Goal: Transaction & Acquisition: Book appointment/travel/reservation

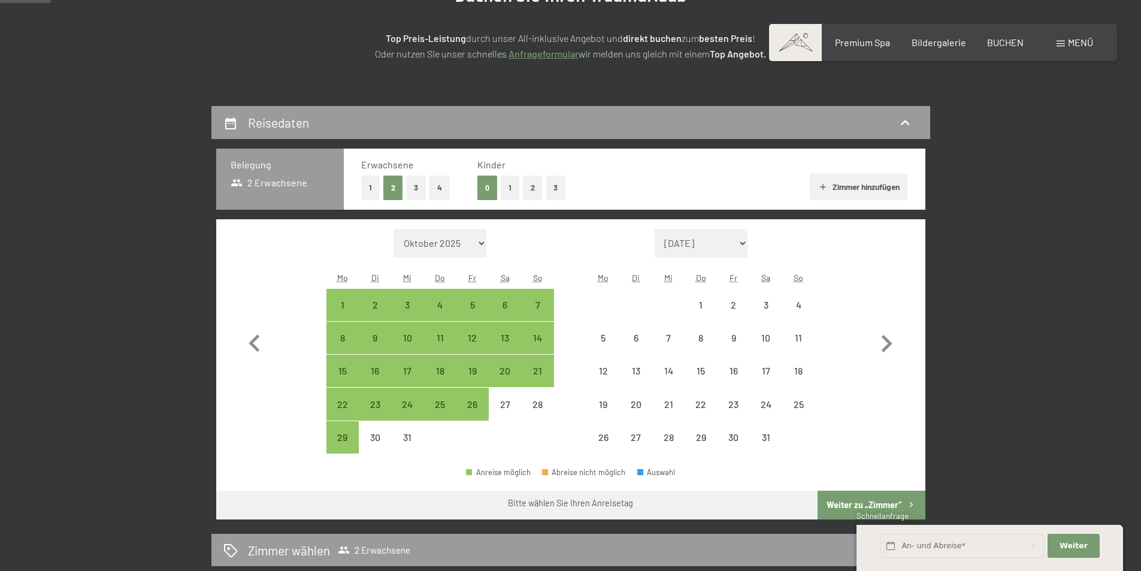
select select "[DATE]"
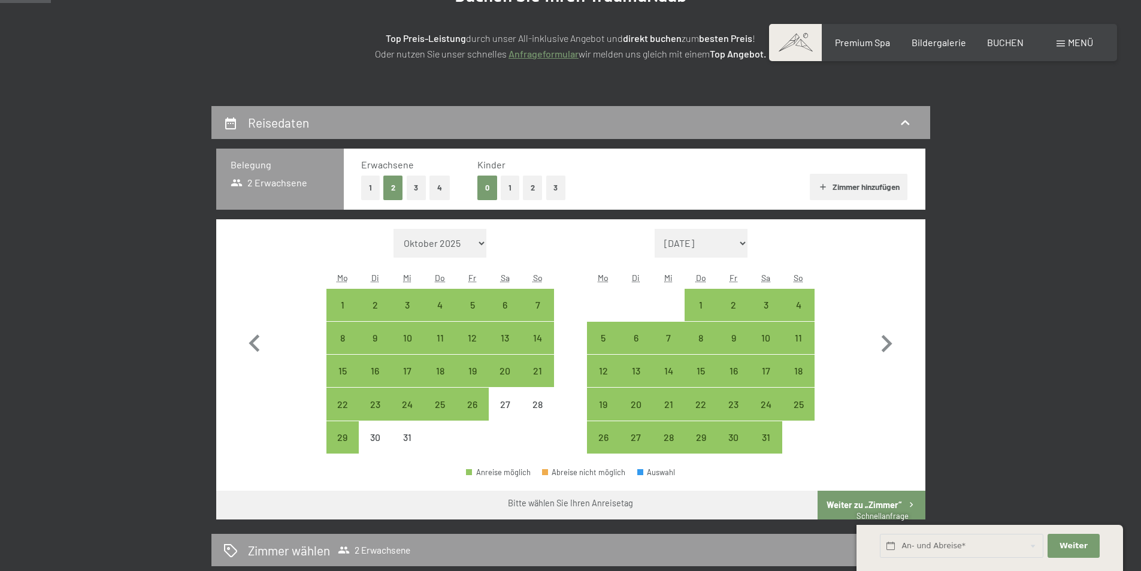
click at [883, 341] on icon "button" at bounding box center [886, 343] width 35 height 35
select select "[DATE]"
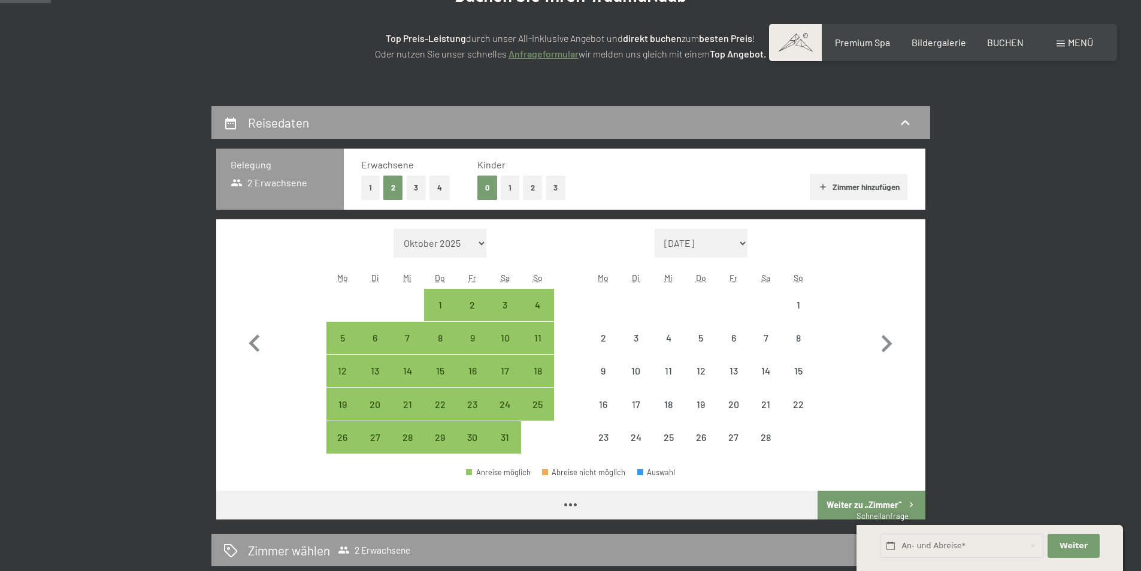
select select "[DATE]"
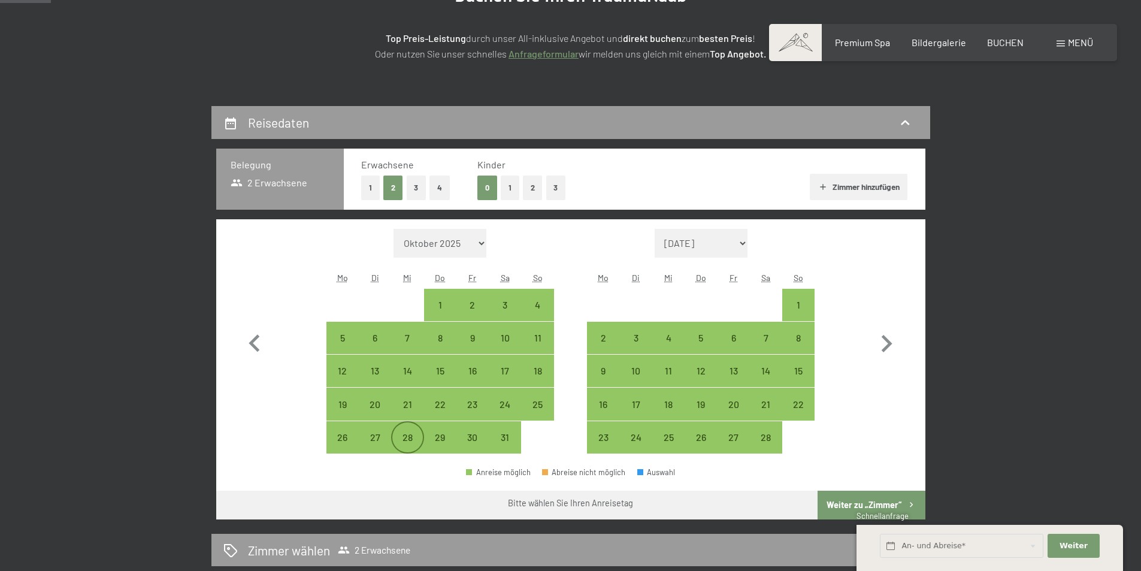
click at [407, 442] on div "28" at bounding box center [407, 447] width 30 height 30
select select "[DATE]"
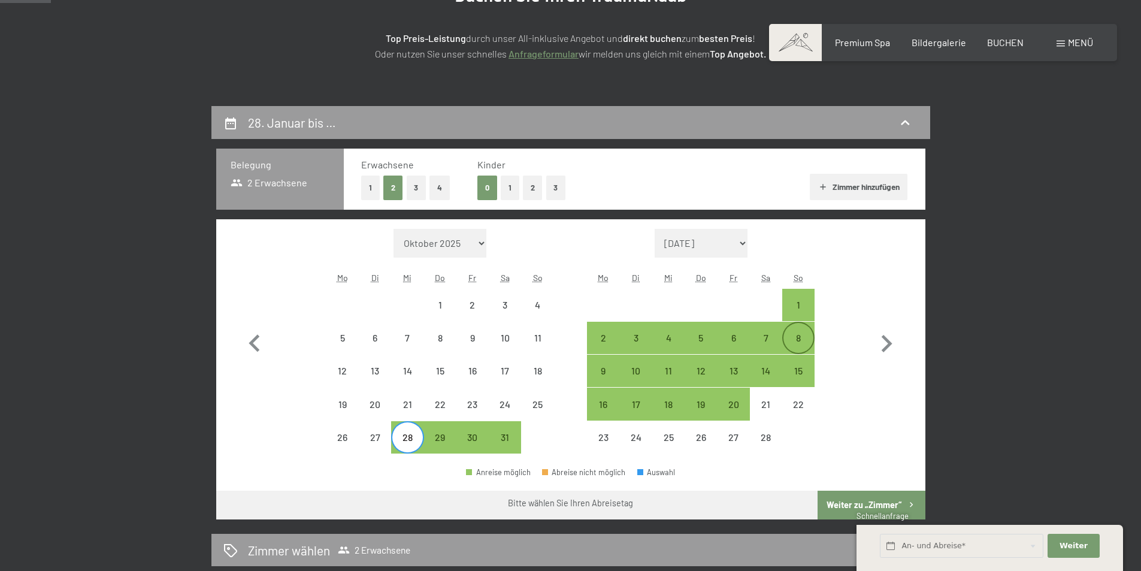
click at [794, 334] on div "8" at bounding box center [798, 348] width 30 height 30
select select "[DATE]"
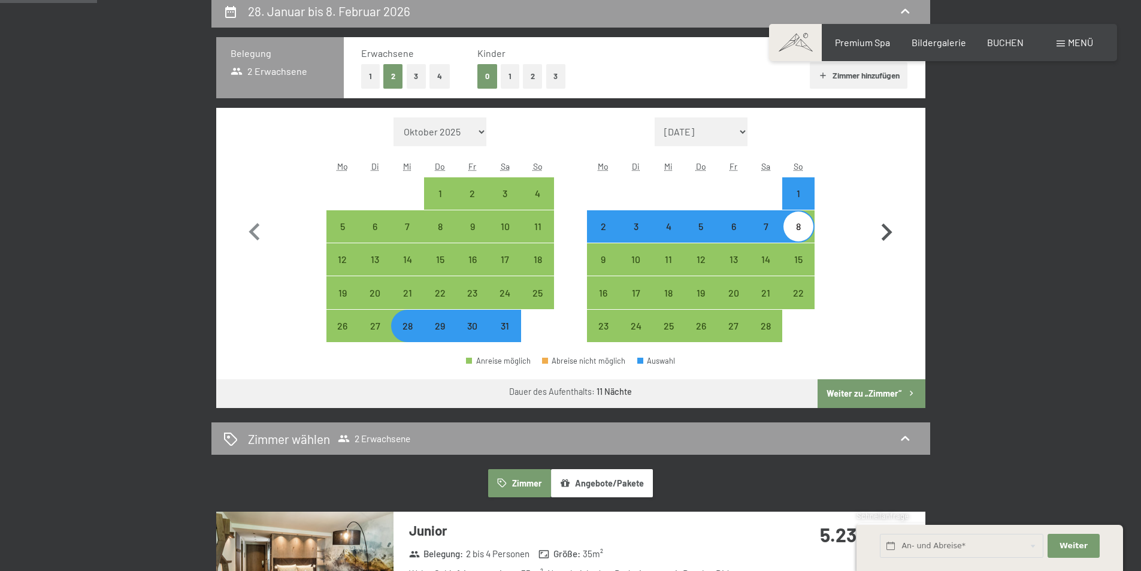
scroll to position [299, 0]
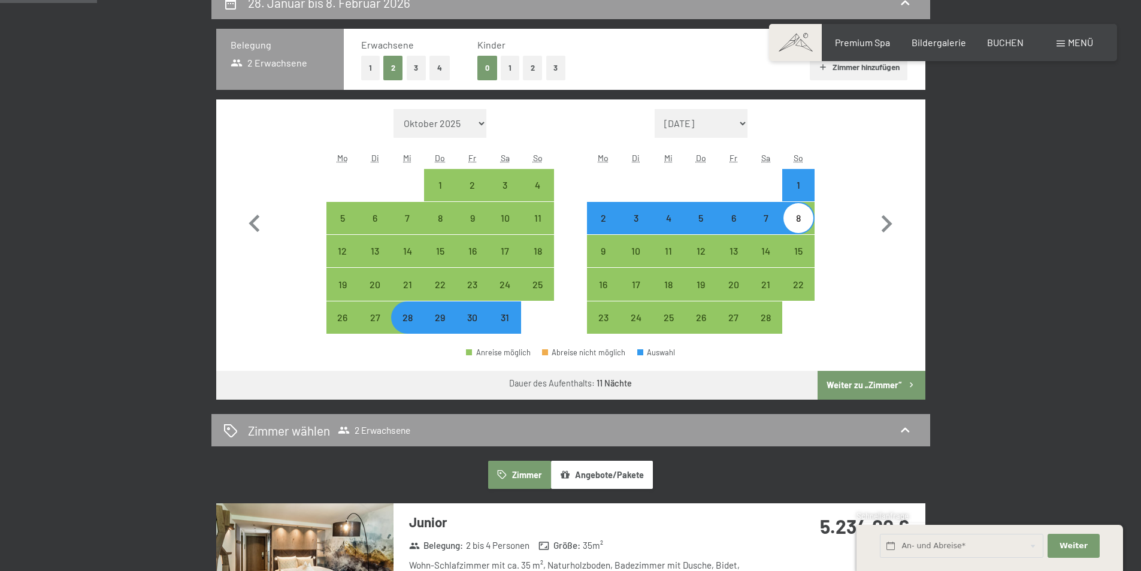
click at [892, 386] on button "Weiter zu „Zimmer“" at bounding box center [870, 385] width 107 height 29
select select "[DATE]"
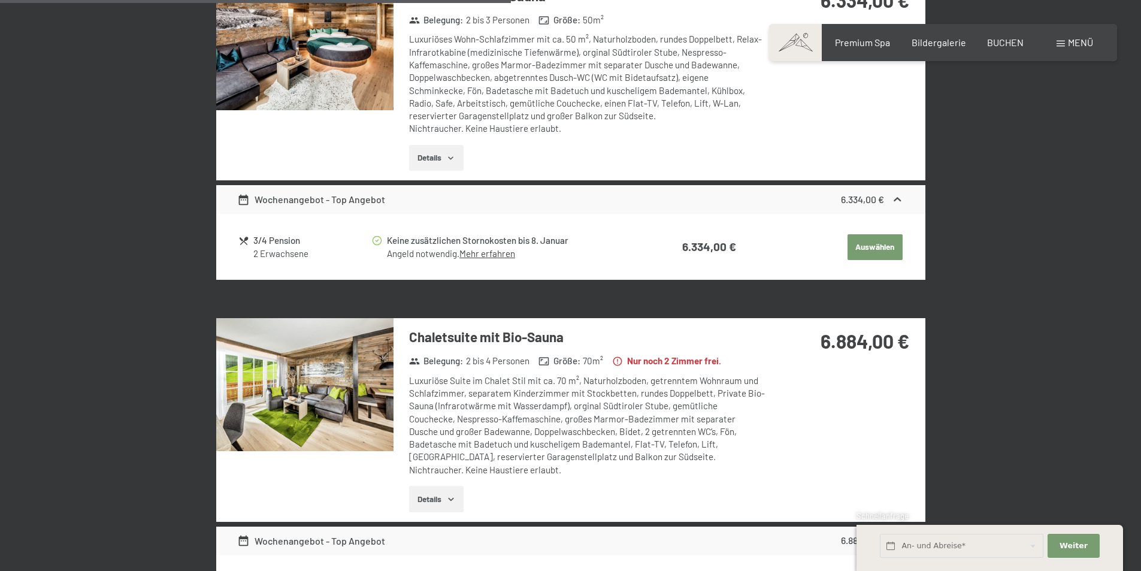
scroll to position [1423, 0]
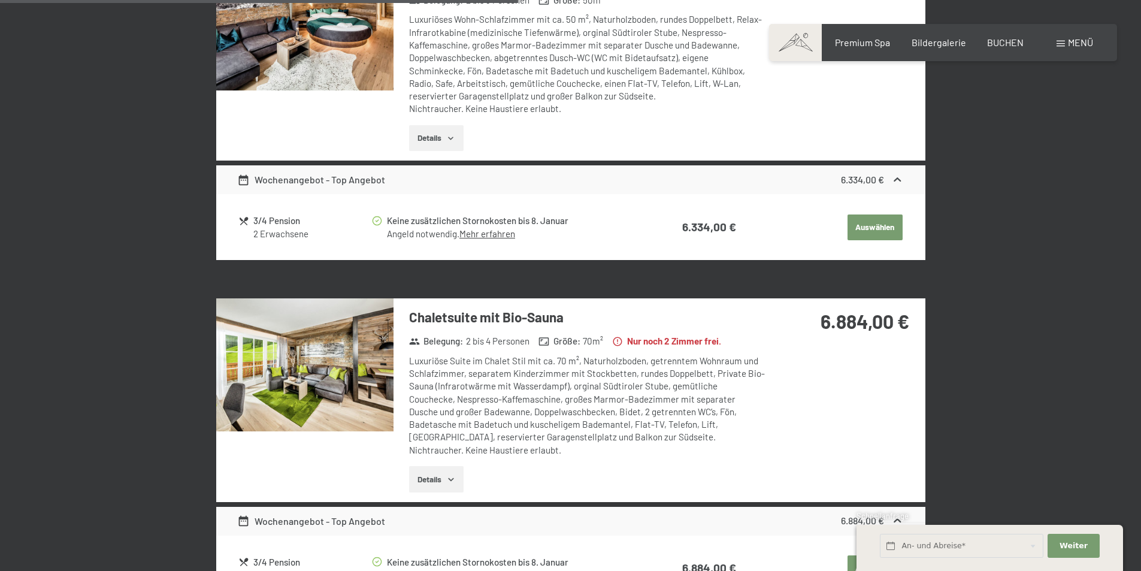
click at [432, 475] on button "Details" at bounding box center [436, 479] width 54 height 26
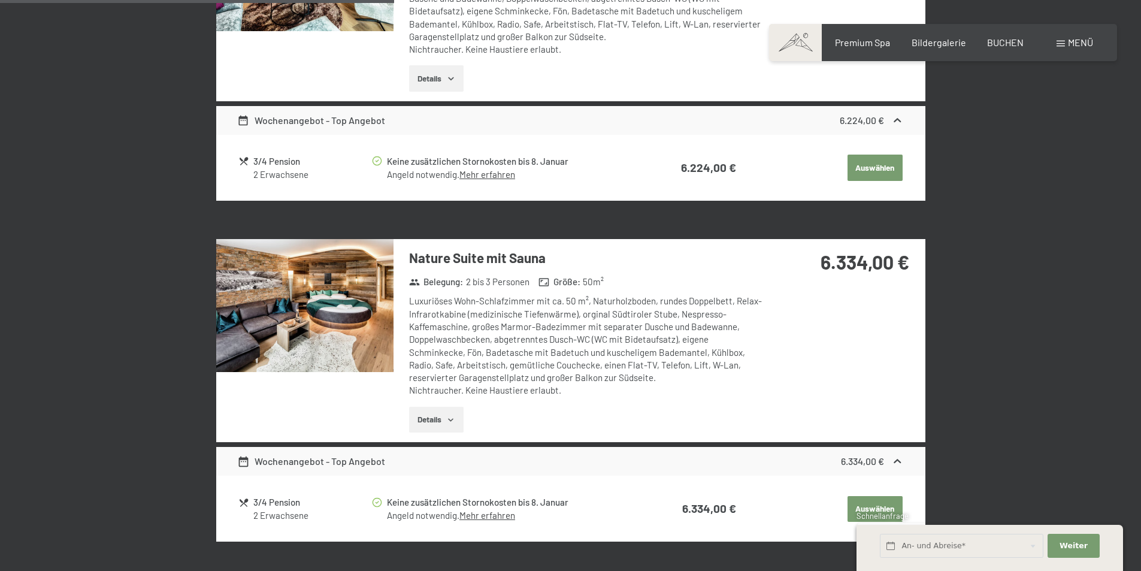
scroll to position [1124, 0]
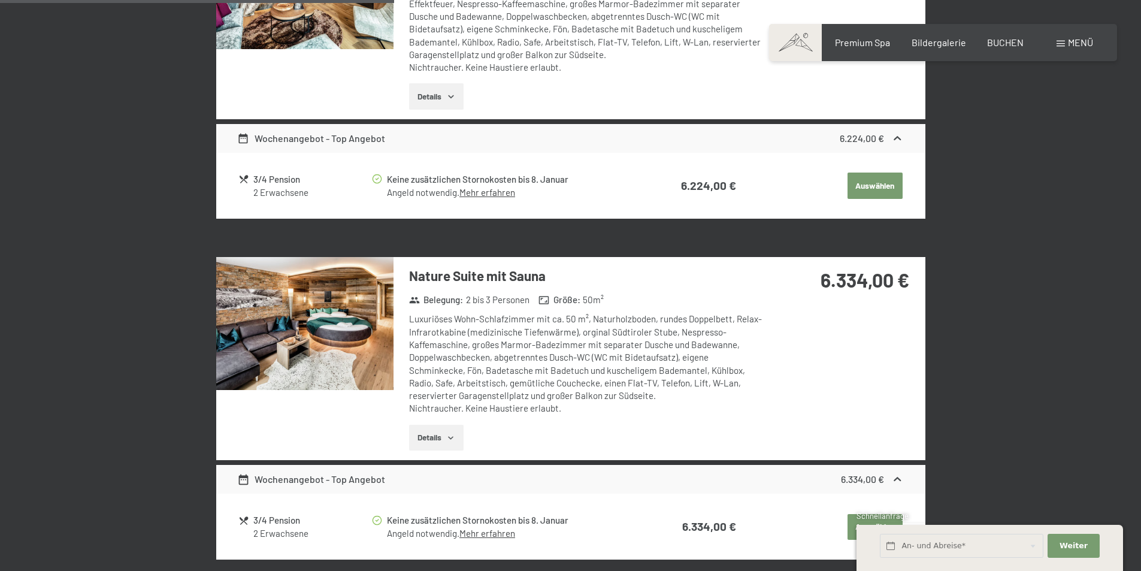
click at [299, 332] on img at bounding box center [304, 323] width 177 height 133
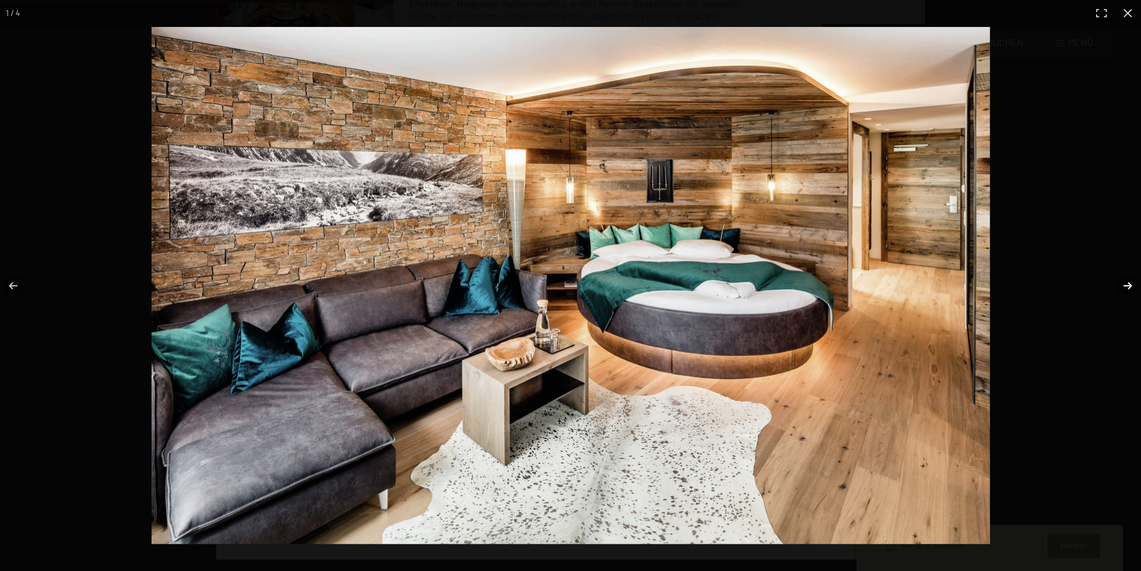
click at [1116, 287] on button "button" at bounding box center [1120, 286] width 42 height 60
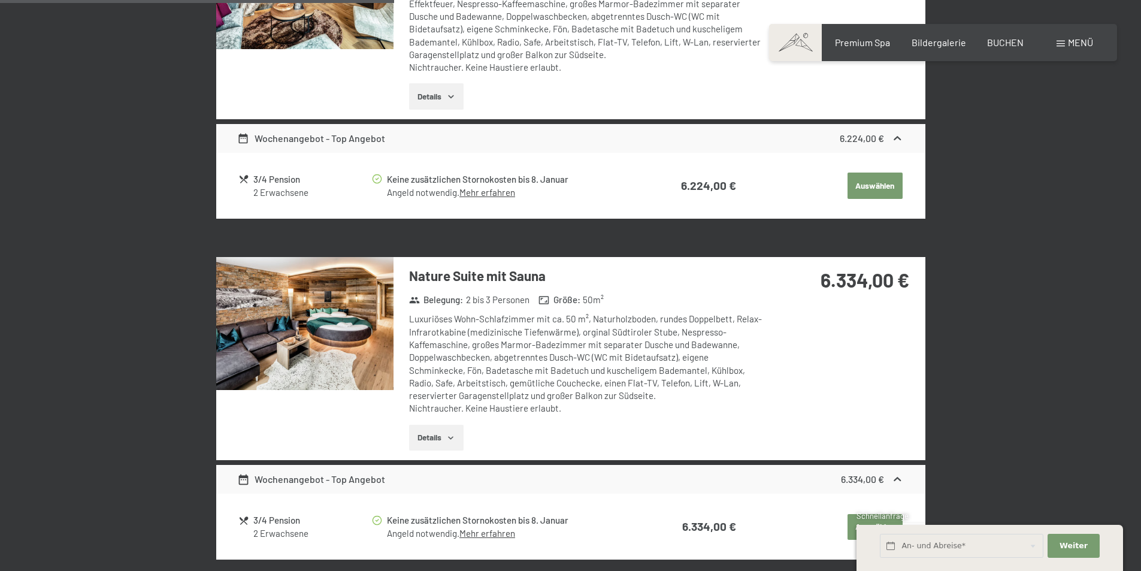
click at [0, 0] on div at bounding box center [0, 0] width 0 height 0
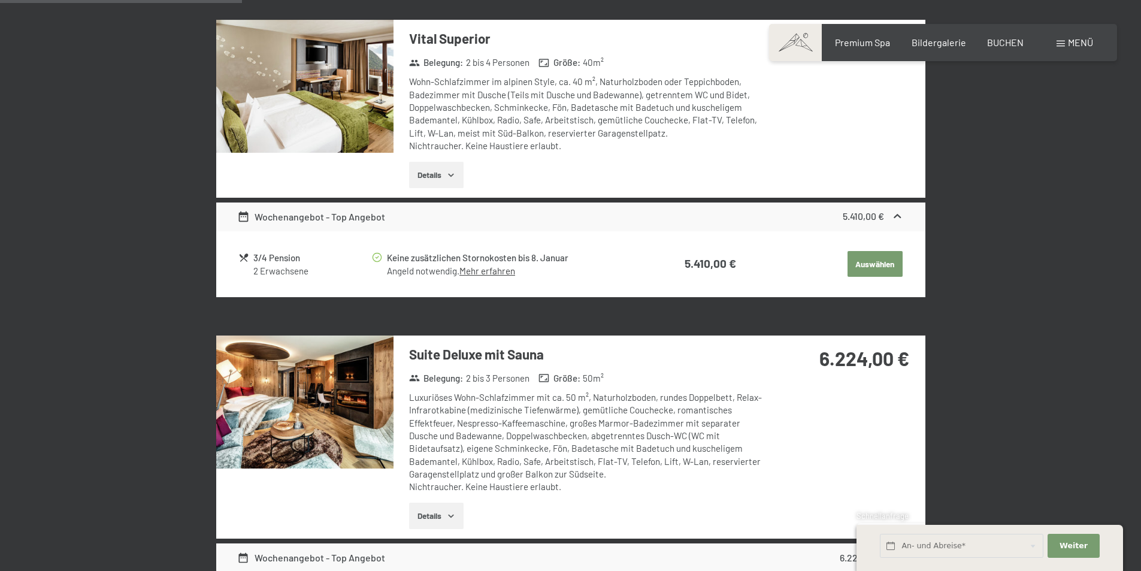
scroll to position [585, 0]
